Goal: Task Accomplishment & Management: Use online tool/utility

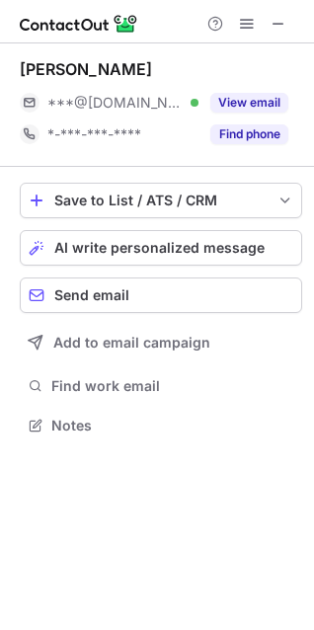
scroll to position [412, 314]
